Goal: Transaction & Acquisition: Book appointment/travel/reservation

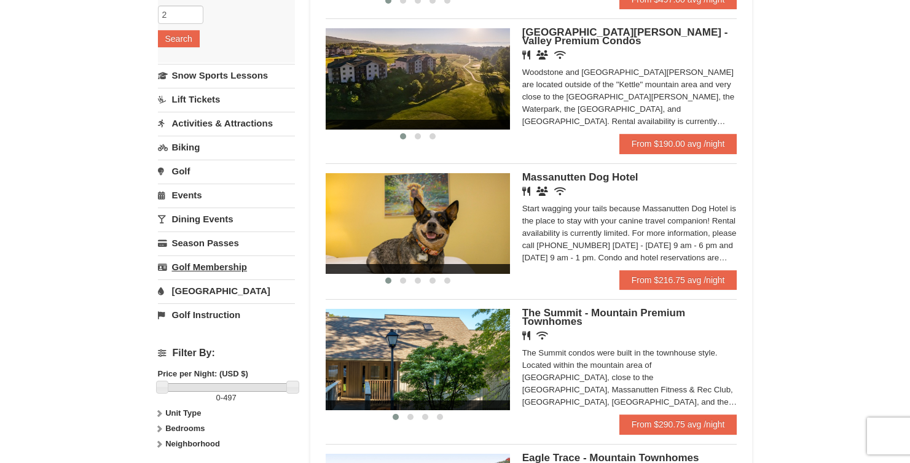
scroll to position [235, 0]
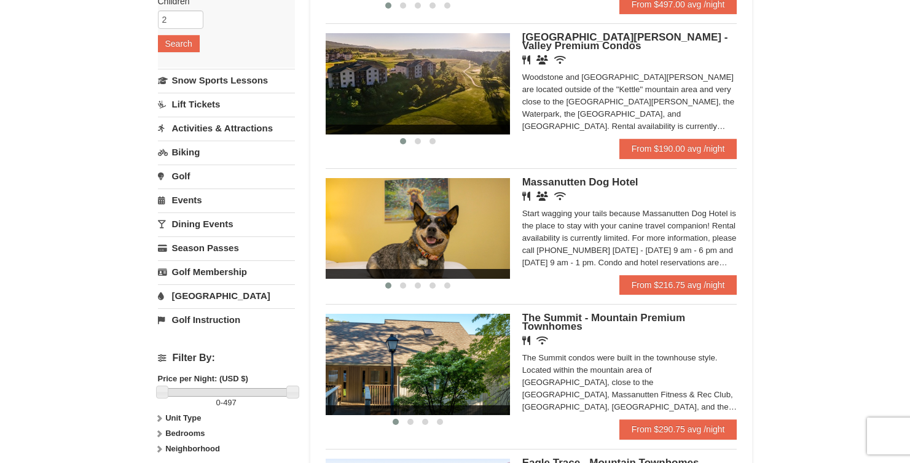
click at [203, 108] on link "Lift Tickets" at bounding box center [226, 104] width 137 height 23
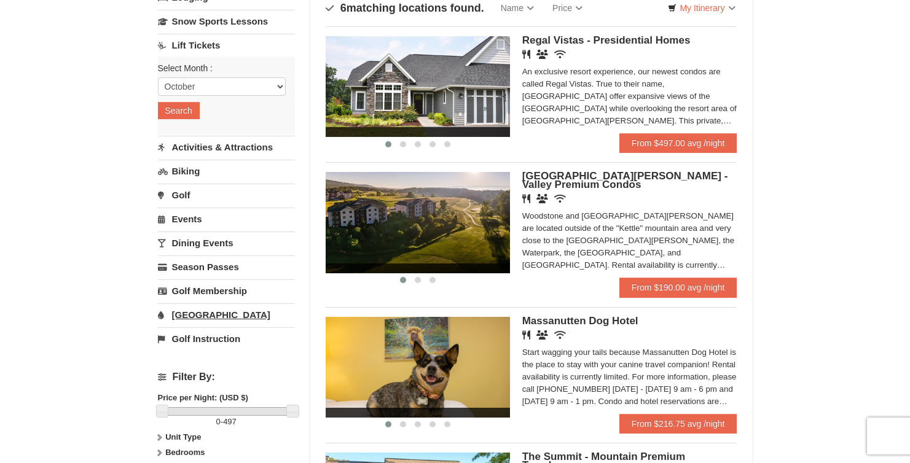
scroll to position [0, 0]
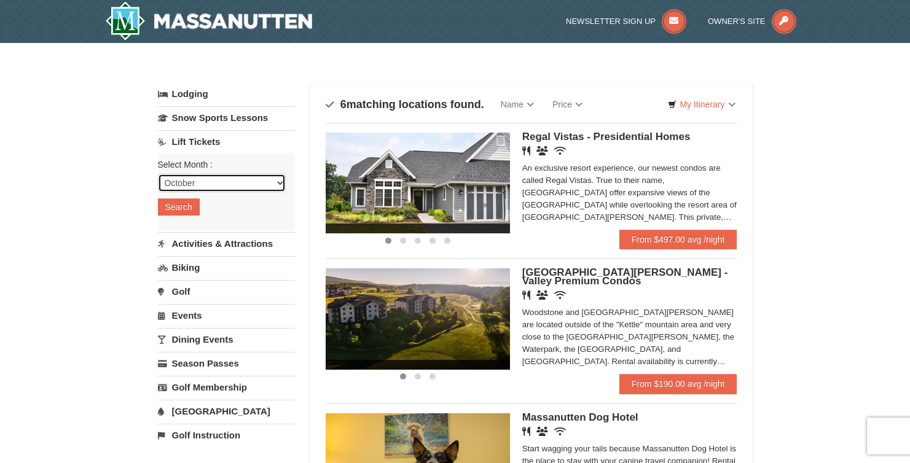
click at [205, 182] on select "October November December January February March April May June July August Sep…" at bounding box center [222, 183] width 128 height 18
select select "12"
click at [158, 174] on select "October November December January February March April May June July August Sep…" at bounding box center [222, 183] width 128 height 18
click at [183, 206] on button "Search" at bounding box center [179, 207] width 42 height 17
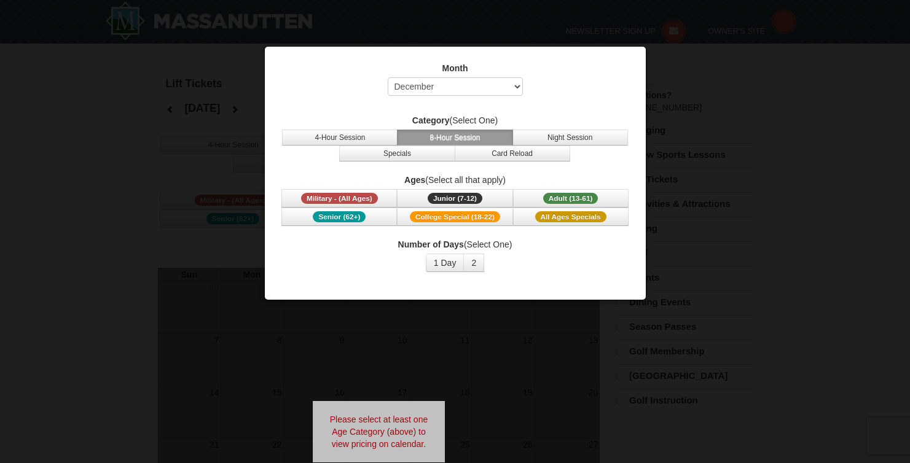
select select "12"
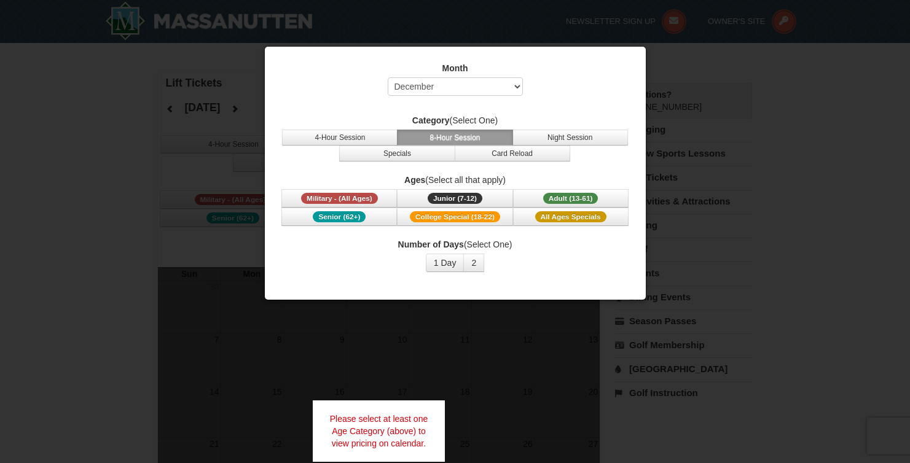
click at [237, 159] on div at bounding box center [455, 231] width 910 height 463
click at [199, 135] on div at bounding box center [455, 231] width 910 height 463
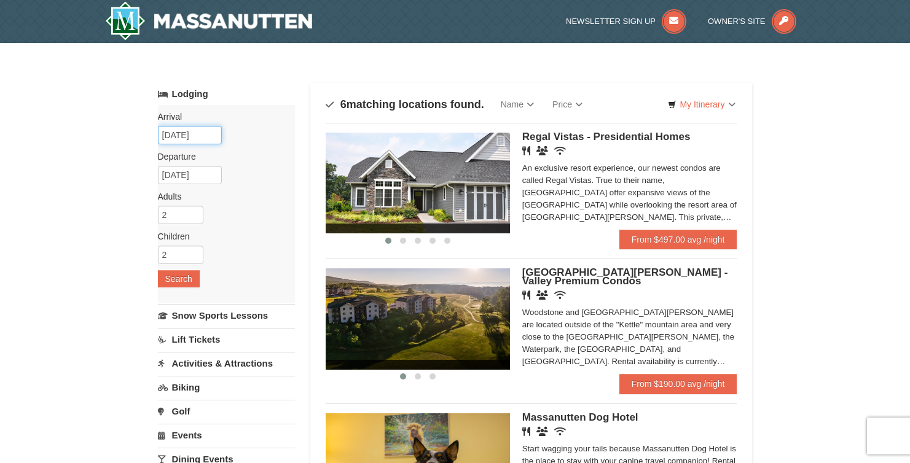
click at [183, 141] on input "[DATE]" at bounding box center [190, 135] width 64 height 18
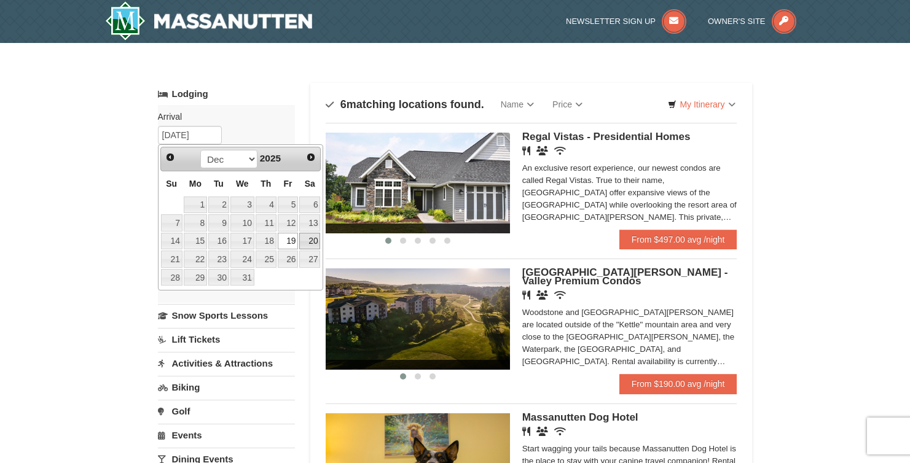
click at [309, 242] on link "20" at bounding box center [309, 241] width 21 height 17
type input "12/20/2025"
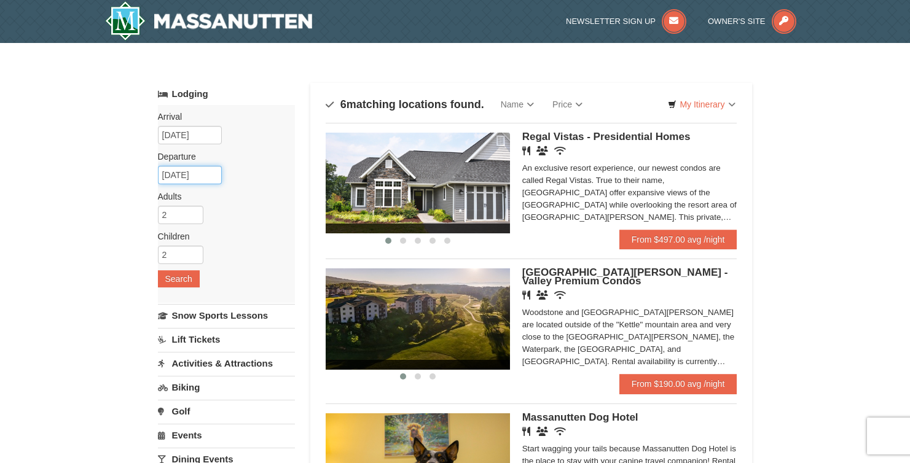
click at [183, 171] on input "[DATE]" at bounding box center [190, 175] width 64 height 18
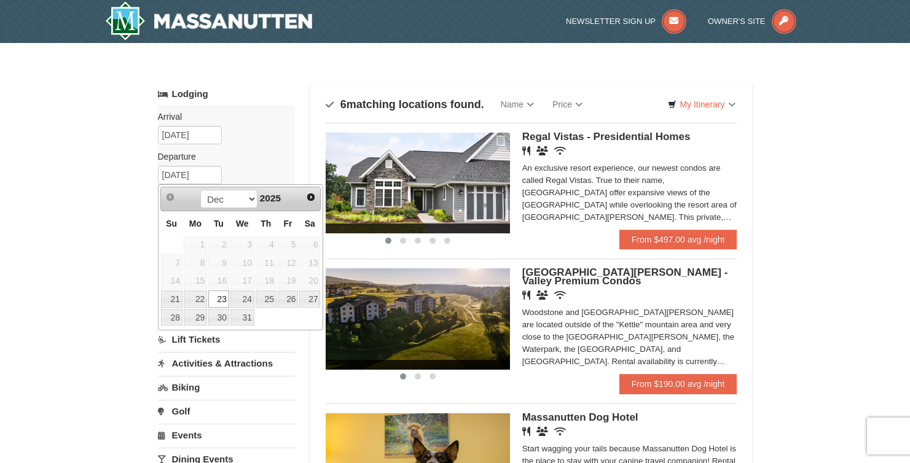
click at [218, 302] on link "23" at bounding box center [218, 299] width 21 height 17
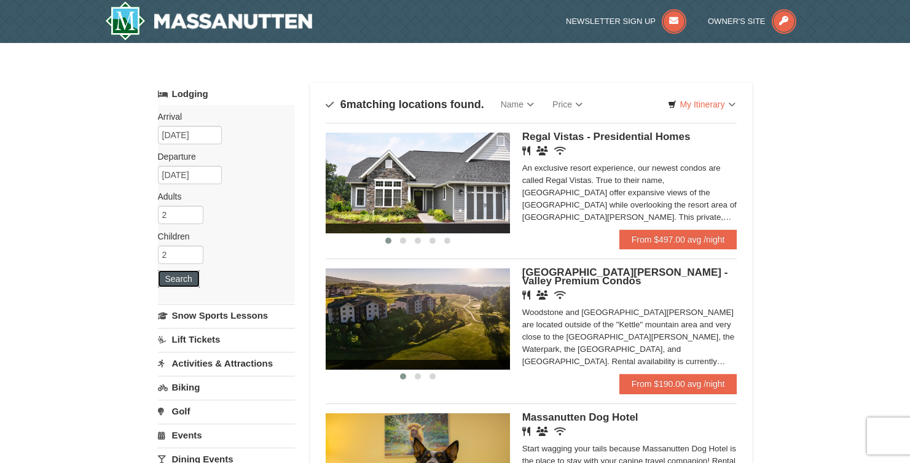
click at [186, 277] on button "Search" at bounding box center [179, 278] width 42 height 17
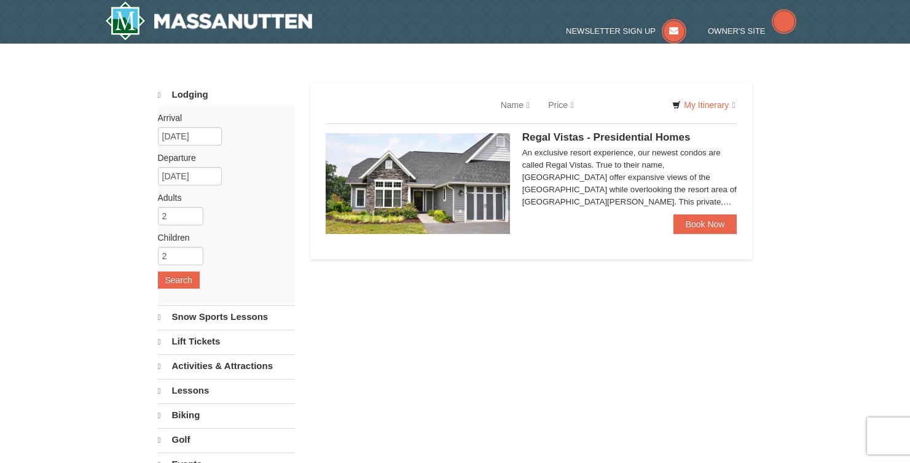
select select "10"
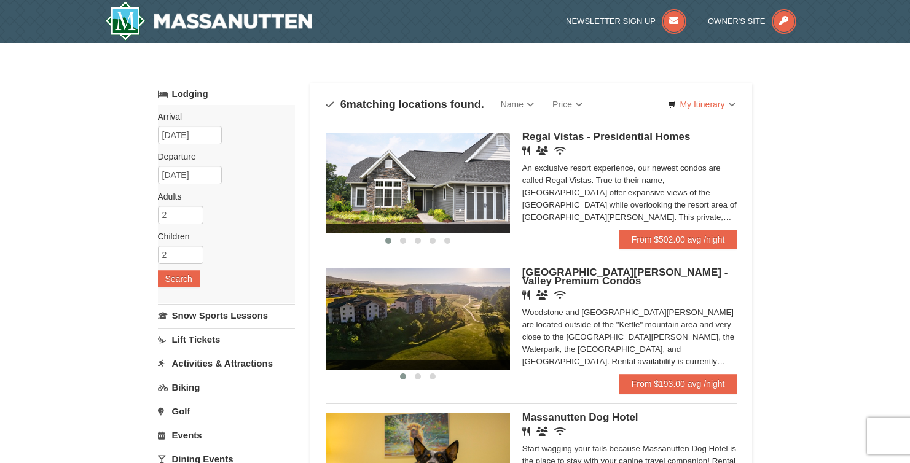
click at [474, 211] on img at bounding box center [418, 183] width 184 height 101
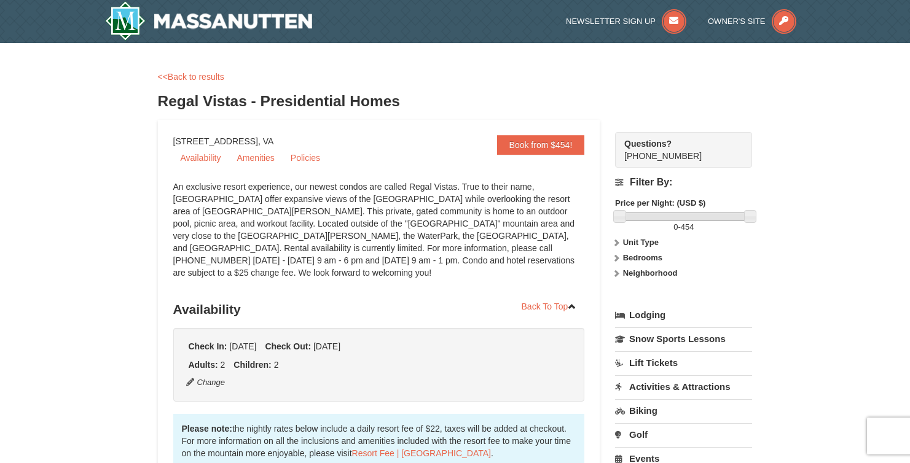
select select "10"
